Goal: Information Seeking & Learning: Learn about a topic

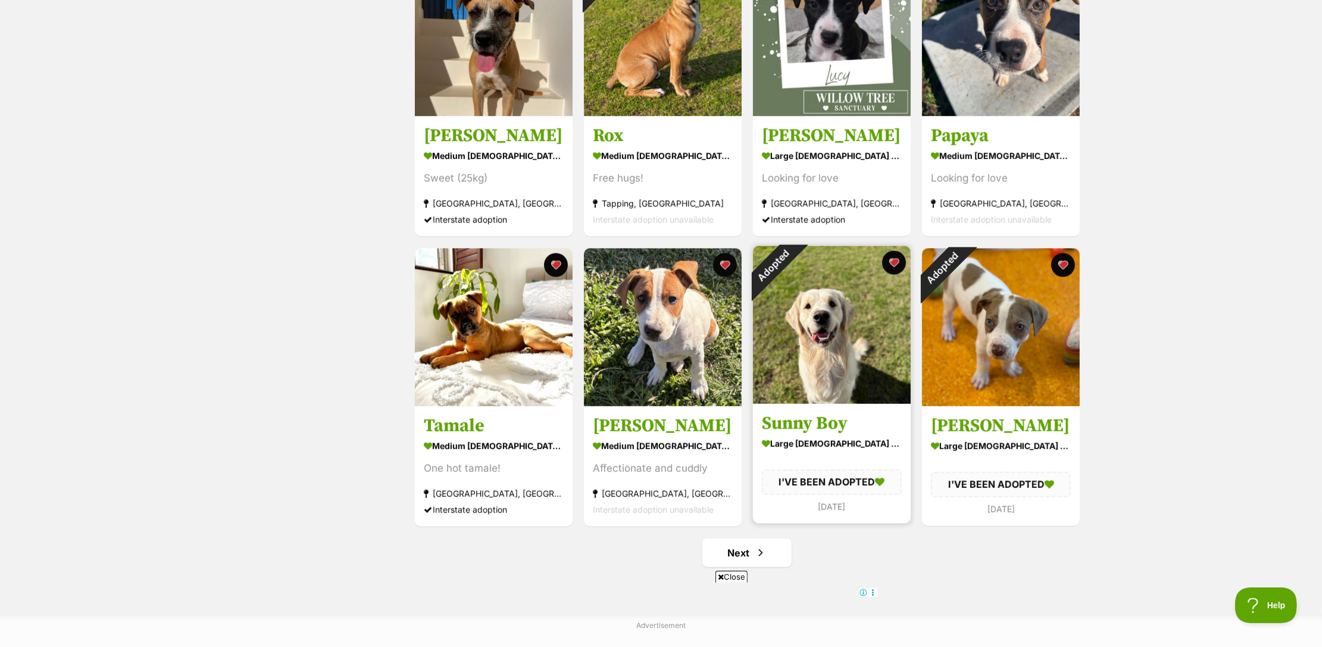
click at [827, 259] on img at bounding box center [832, 325] width 158 height 158
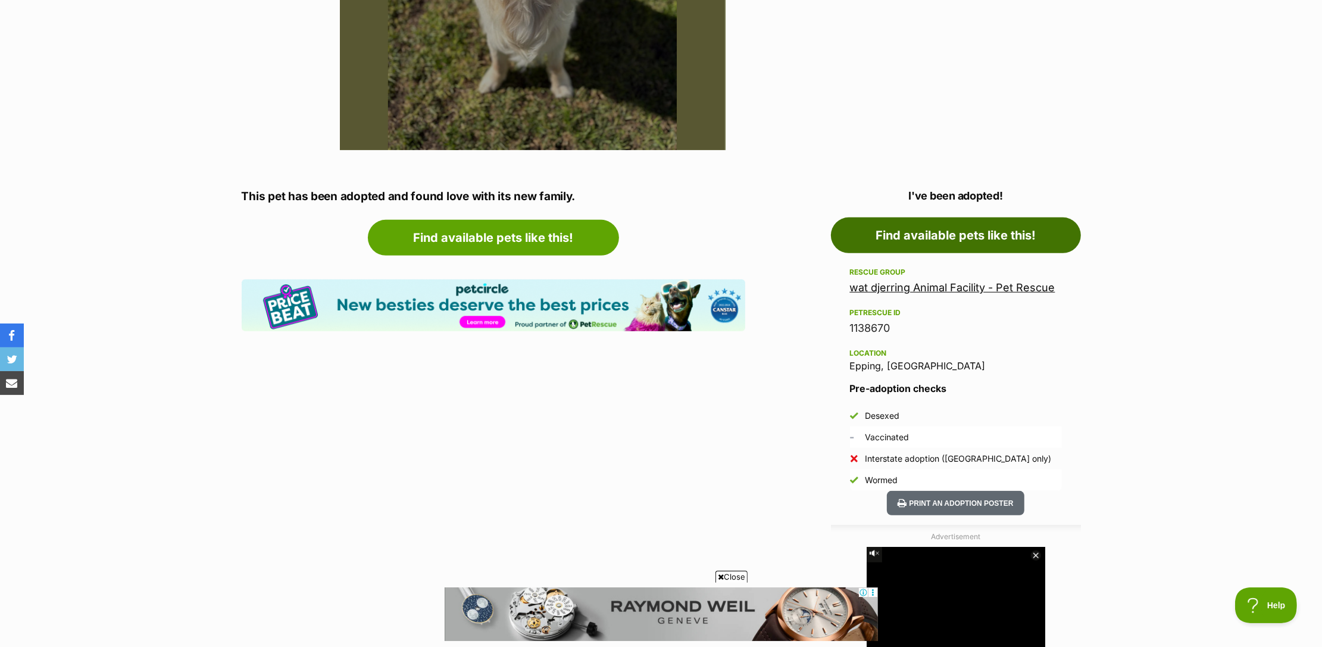
click at [967, 238] on link "Find available pets like this!" at bounding box center [956, 235] width 250 height 36
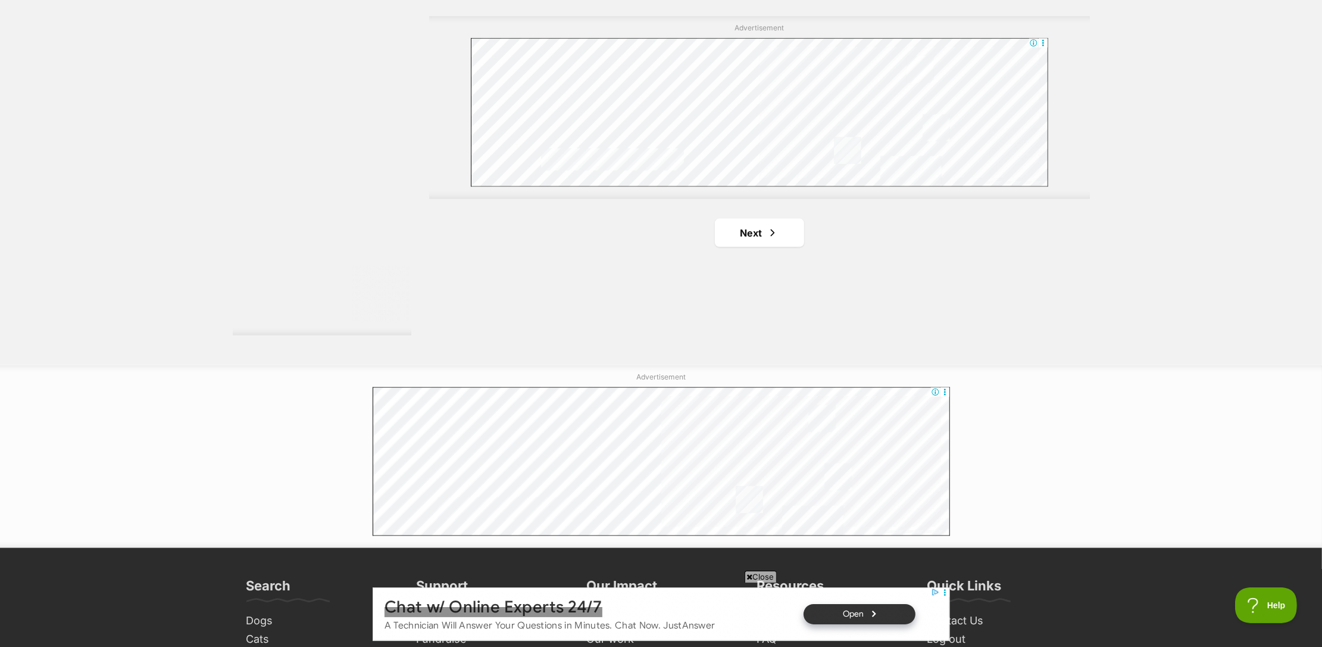
scroll to position [2159, 0]
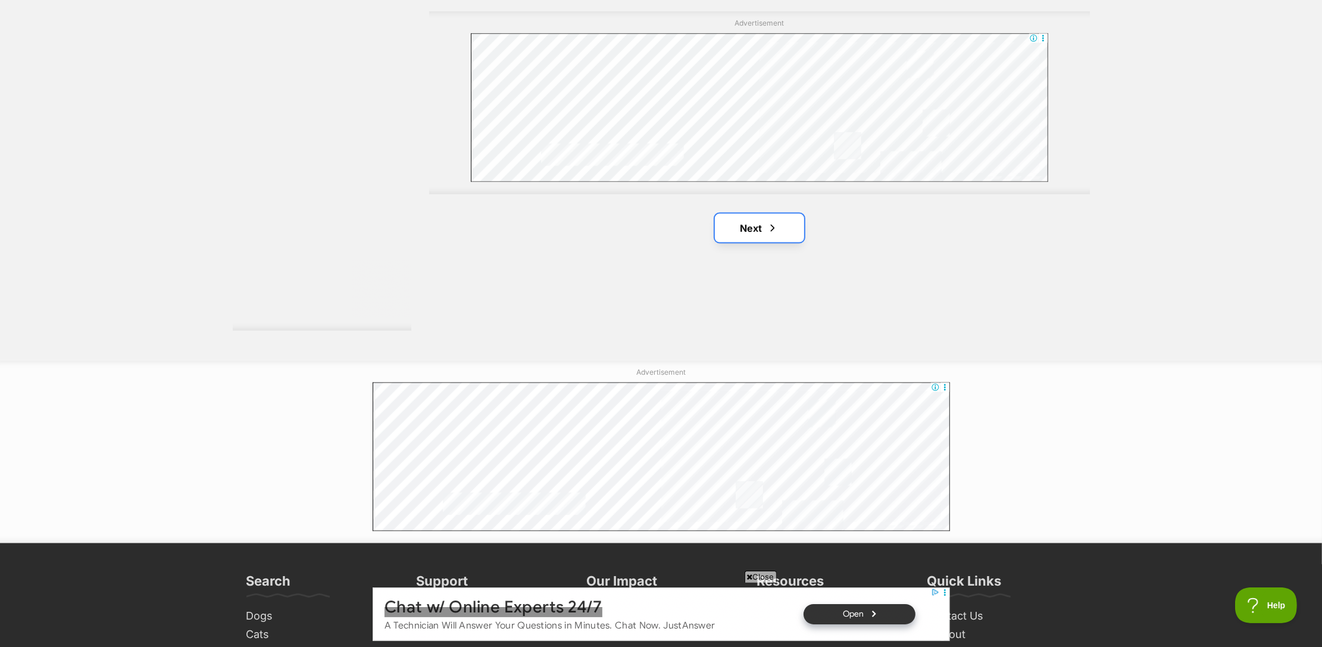
click at [732, 232] on link "Next" at bounding box center [759, 228] width 89 height 29
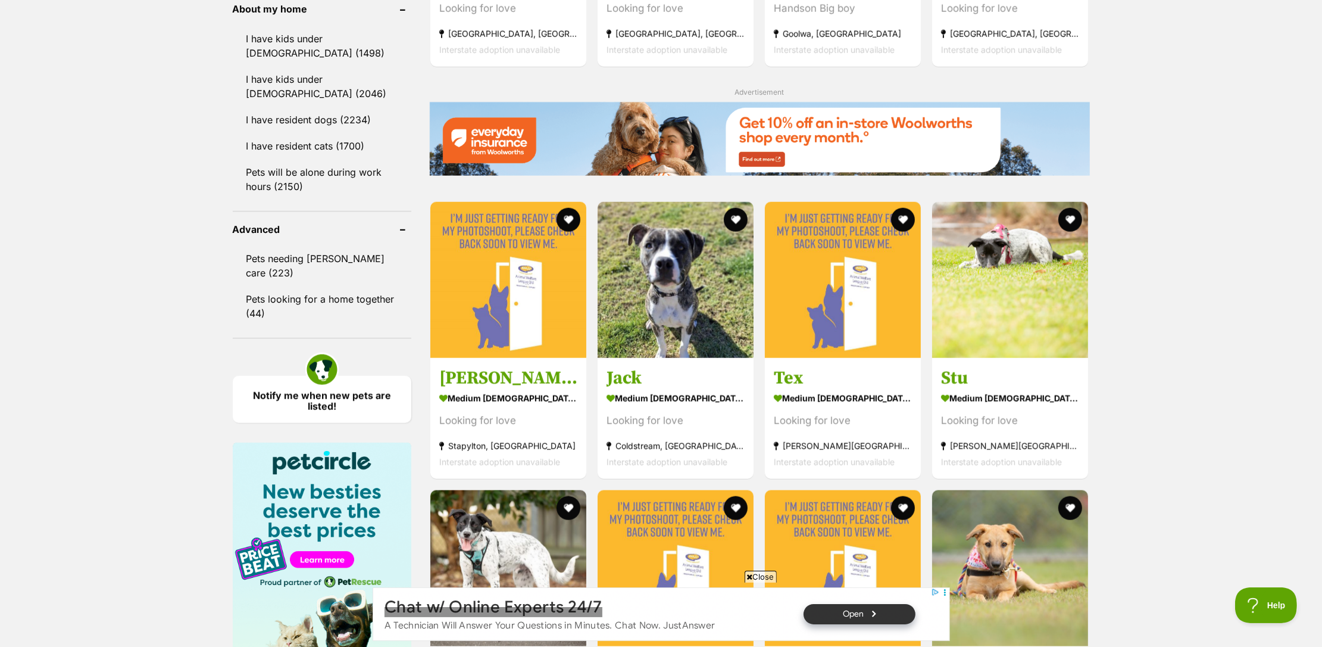
scroll to position [1383, 0]
